Goal: Task Accomplishment & Management: Use online tool/utility

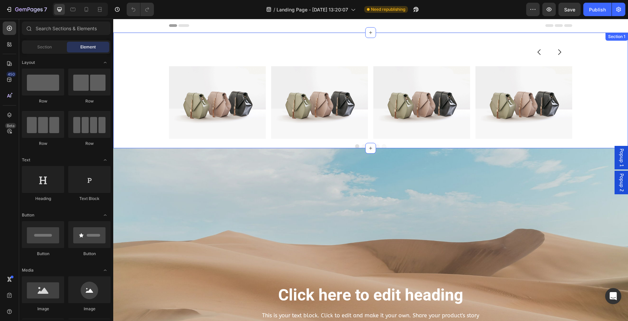
click at [374, 49] on div "Image Image Image Image Image Carousel Section 1" at bounding box center [370, 91] width 514 height 116
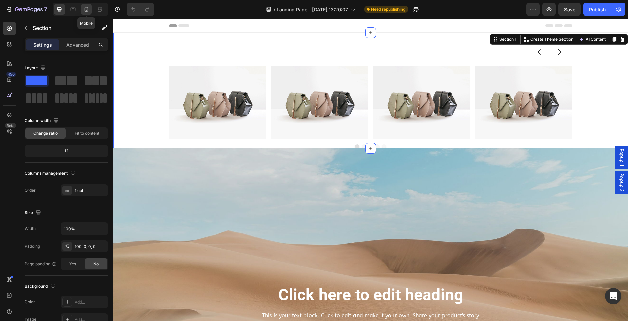
click at [87, 7] on icon at bounding box center [87, 9] width 4 height 5
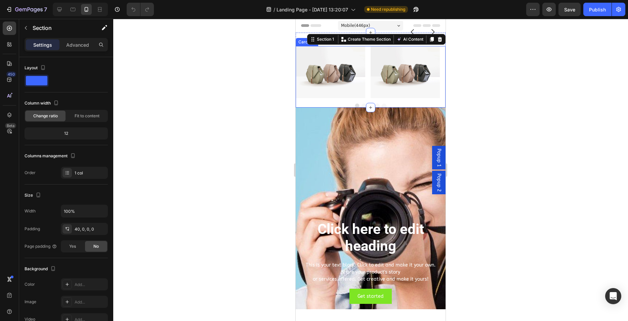
click at [368, 69] on div "Image Image Image Image Image" at bounding box center [370, 72] width 150 height 52
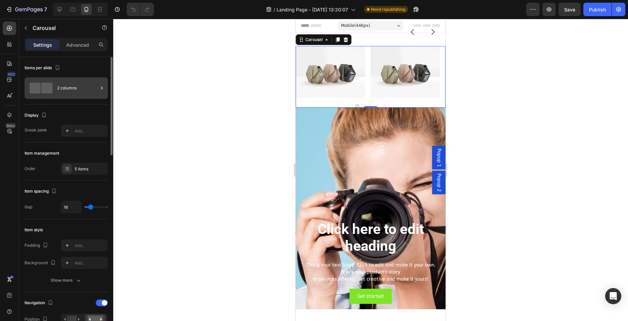
click at [80, 90] on div "2 columns" at bounding box center [77, 87] width 41 height 15
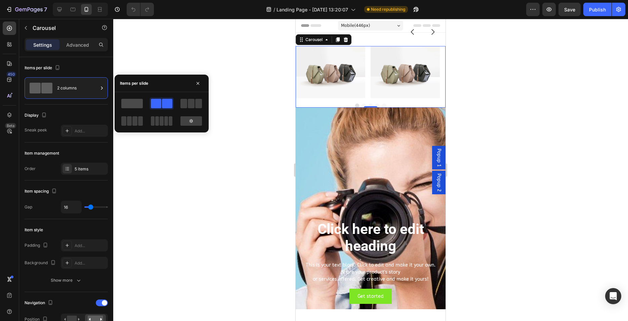
click at [138, 104] on span at bounding box center [131, 103] width 21 height 9
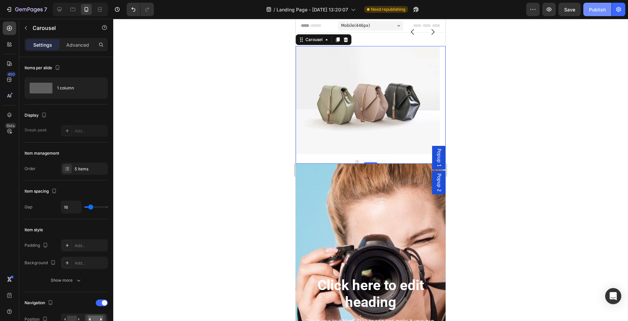
click at [591, 12] on div "Publish" at bounding box center [597, 9] width 17 height 7
click at [428, 31] on icon "Carousel Next Arrow" at bounding box center [432, 32] width 8 height 8
click at [531, 10] on icon "button" at bounding box center [532, 9] width 7 height 7
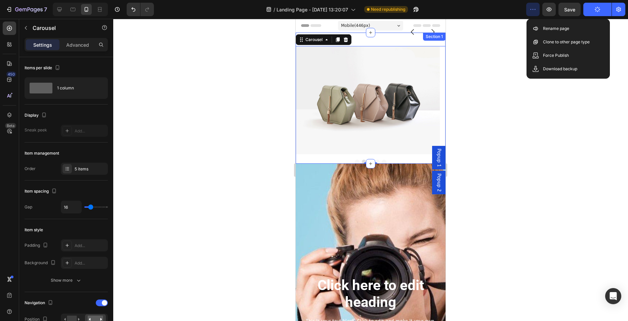
click at [488, 12] on div "/ Landing Page - [DATE] 13:20:07 Need republishing" at bounding box center [342, 9] width 367 height 13
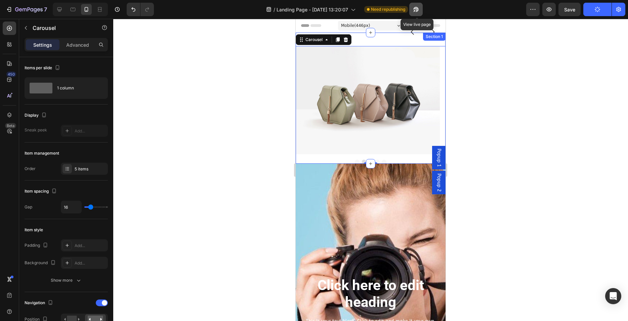
click at [420, 10] on div "/ Landing Page - [DATE] 13:20:07 Need republishing View live page" at bounding box center [342, 9] width 367 height 13
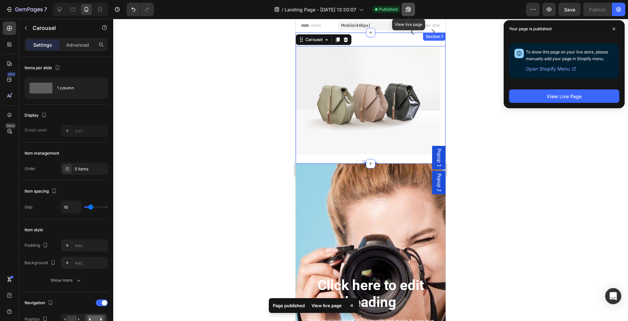
click at [411, 9] on icon "button" at bounding box center [408, 9] width 7 height 7
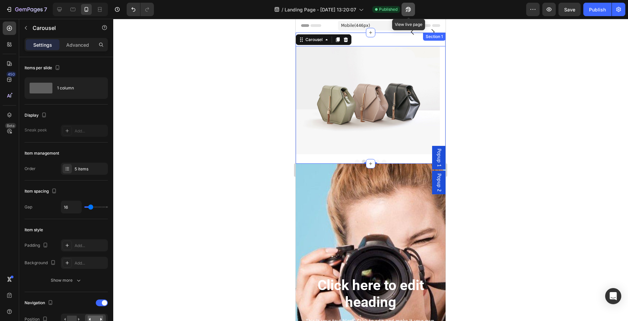
click at [407, 10] on icon "button" at bounding box center [406, 11] width 2 height 2
